Goal: Task Accomplishment & Management: Manage account settings

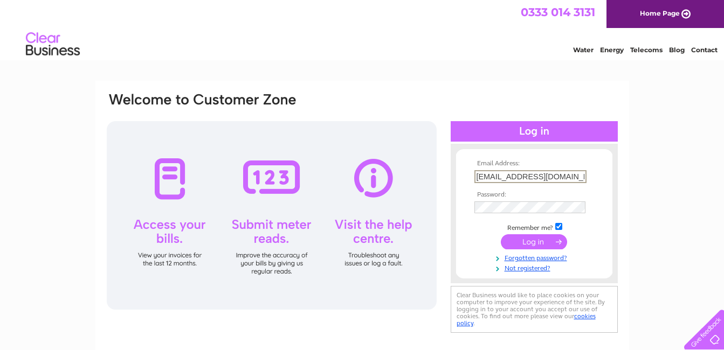
type input "ian.gibson87@btinternet.com"
click at [517, 242] on input "submit" at bounding box center [534, 241] width 66 height 15
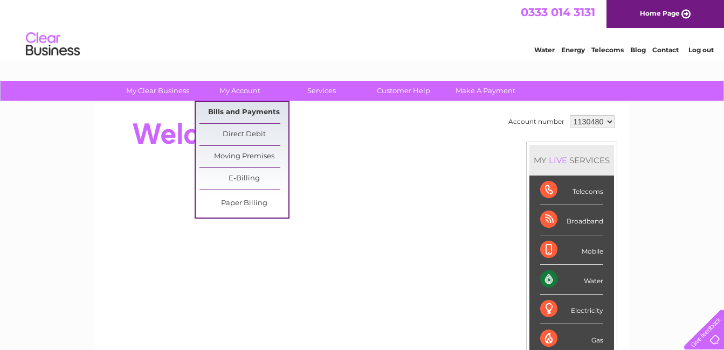
click at [243, 111] on link "Bills and Payments" at bounding box center [243, 113] width 89 height 22
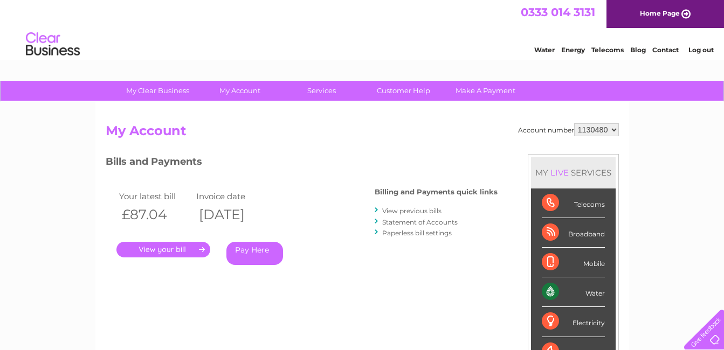
click at [158, 250] on link "." at bounding box center [163, 250] width 94 height 16
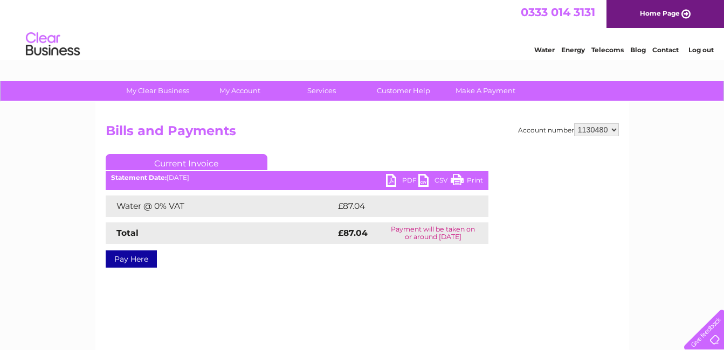
click at [456, 179] on link "Print" at bounding box center [467, 182] width 32 height 16
click at [697, 51] on link "Log out" at bounding box center [700, 50] width 25 height 8
